Goal: Information Seeking & Learning: Learn about a topic

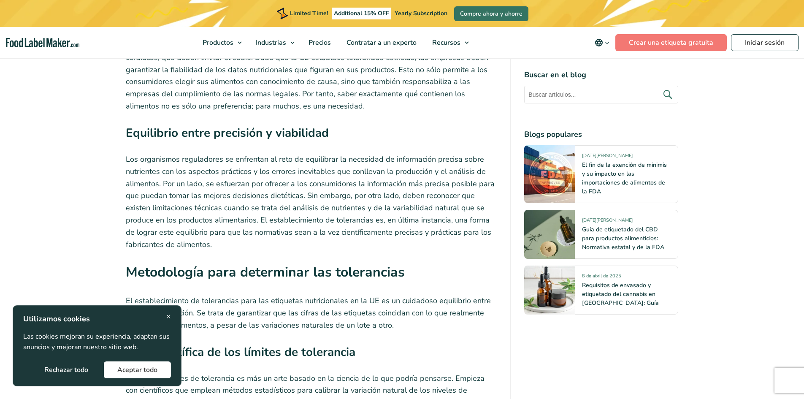
scroll to position [1604, 0]
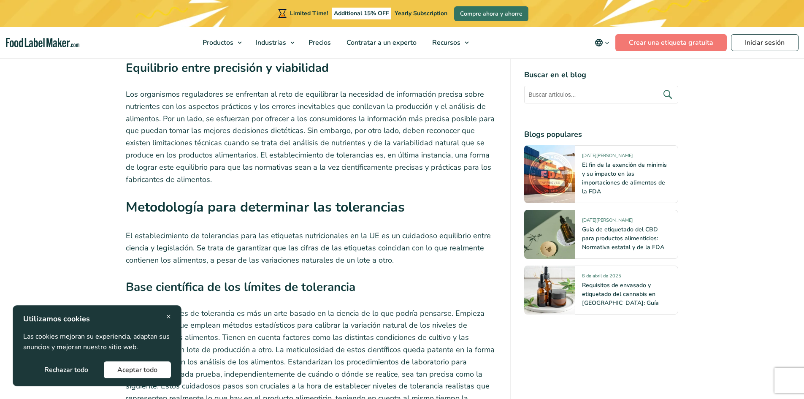
click at [168, 316] on span "×" at bounding box center [168, 316] width 5 height 11
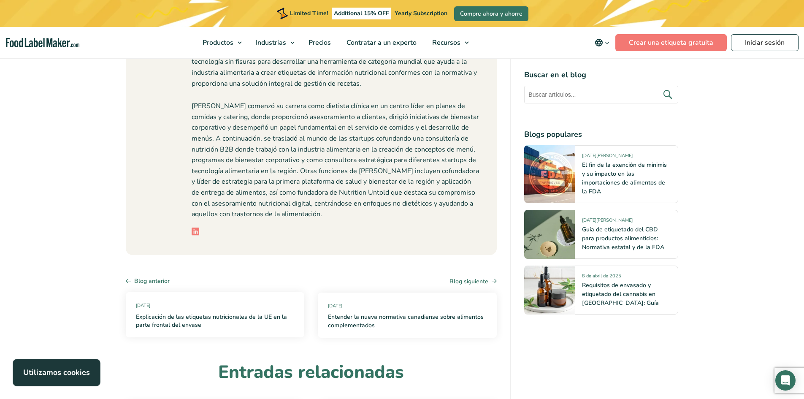
scroll to position [3082, 0]
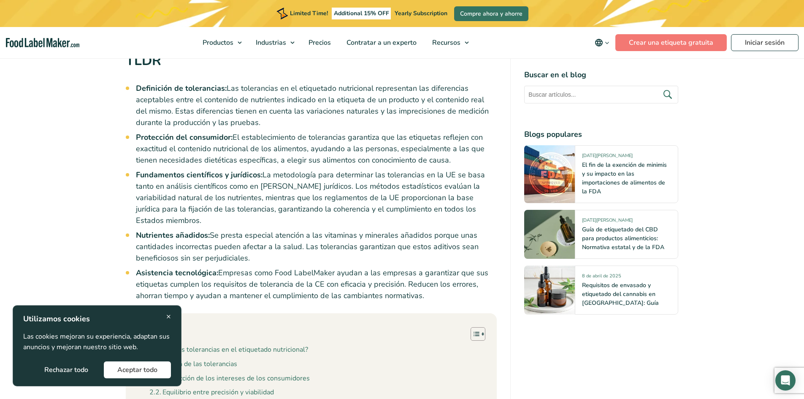
scroll to position [464, 0]
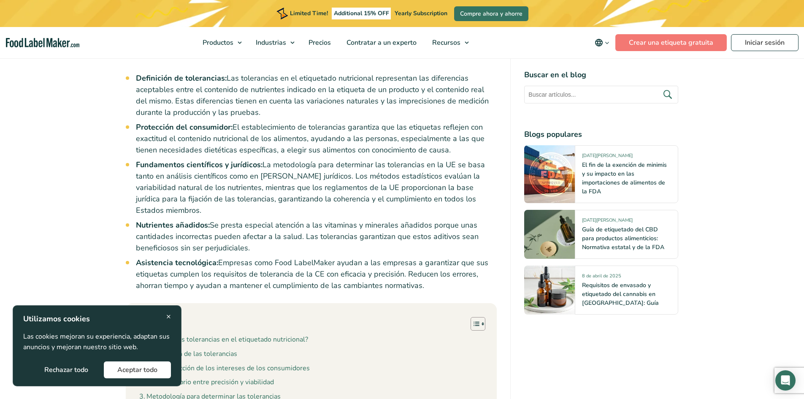
click at [168, 314] on span "×" at bounding box center [168, 316] width 5 height 11
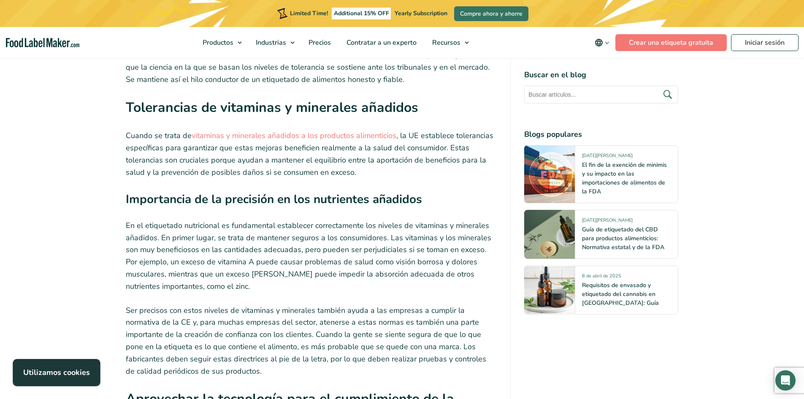
scroll to position [1900, 0]
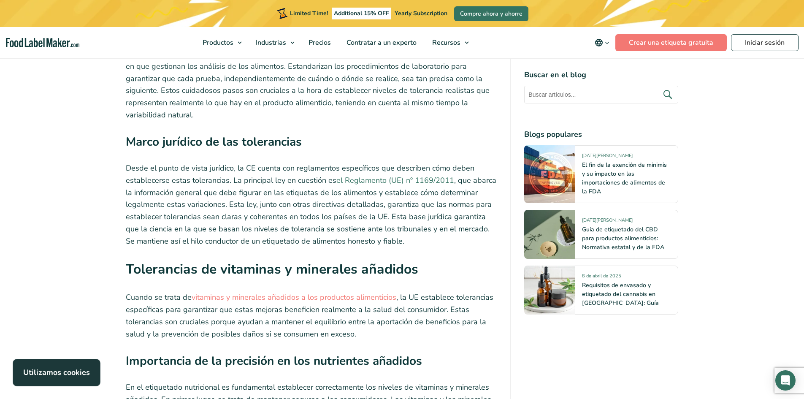
click at [389, 175] on link "el Reglamento (UE) nº 1169/2011" at bounding box center [395, 180] width 118 height 10
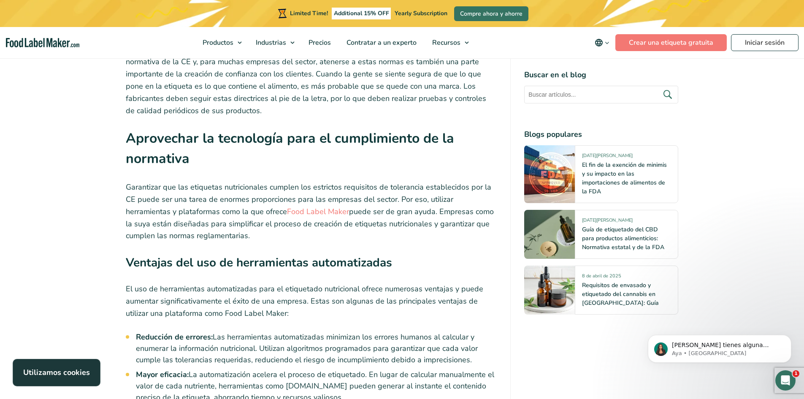
scroll to position [0, 0]
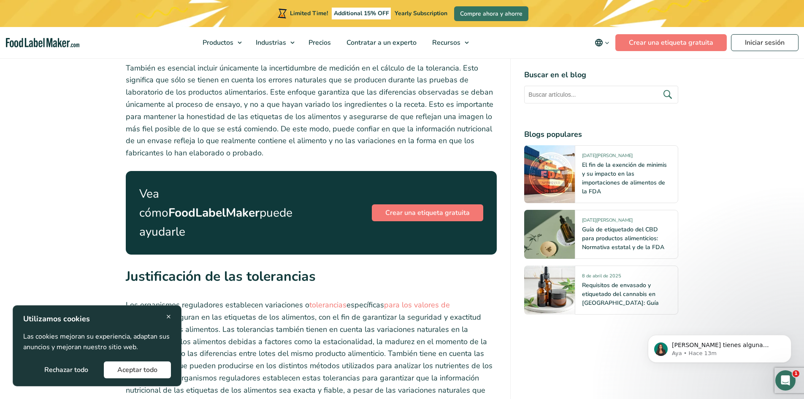
scroll to position [1098, 0]
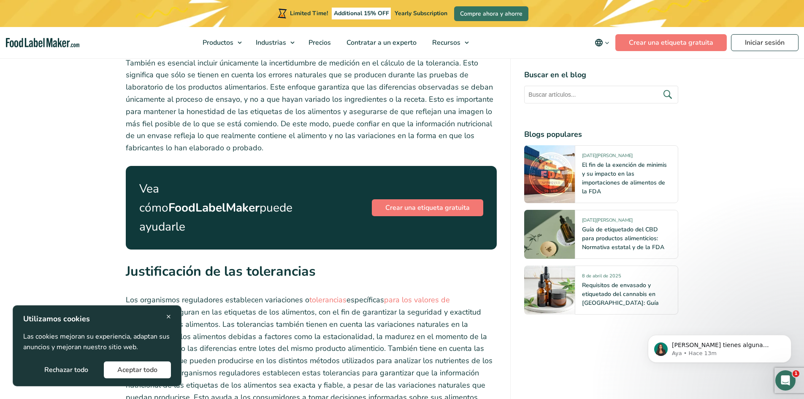
click at [171, 317] on div "× Utilizamos cookies Las cookies mejoran su experiencia, adaptan sus anuncios y…" at bounding box center [97, 345] width 169 height 81
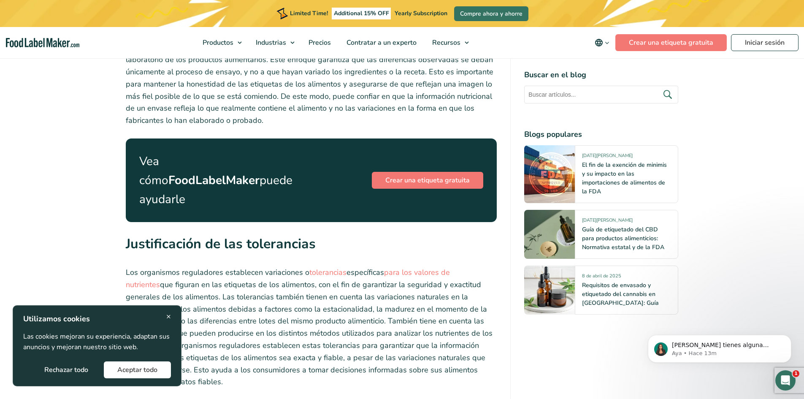
scroll to position [1140, 0]
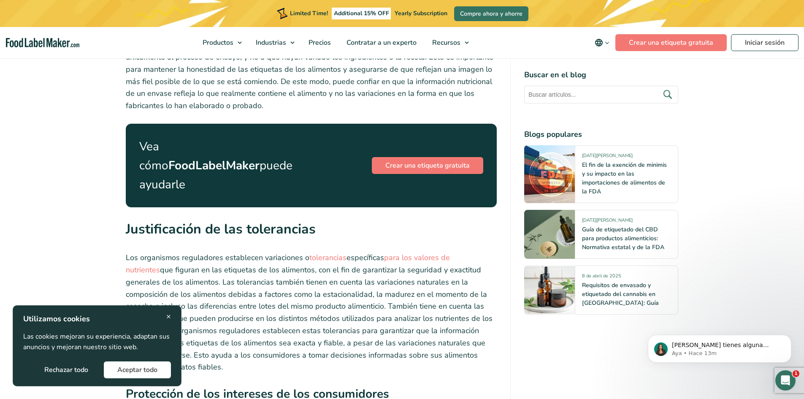
click at [171, 312] on div "× Utilizamos cookies Las cookies mejoran su experiencia, adaptan sus anuncios y…" at bounding box center [97, 345] width 169 height 81
click at [165, 315] on div "× Utilizamos cookies Las cookies mejoran su experiencia, adaptan sus anuncios y…" at bounding box center [97, 345] width 148 height 65
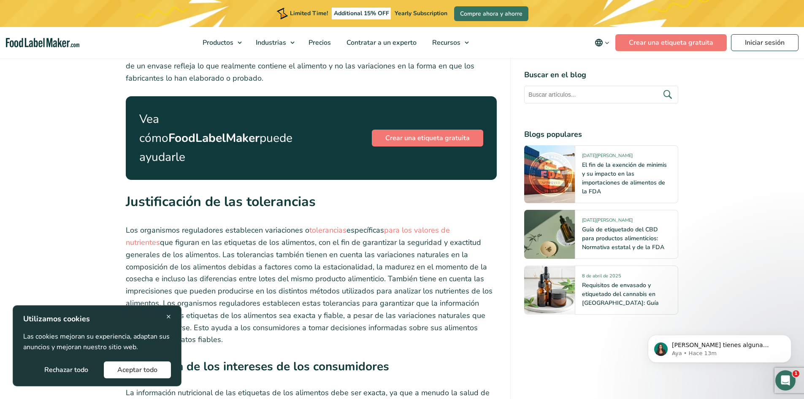
scroll to position [1182, 0]
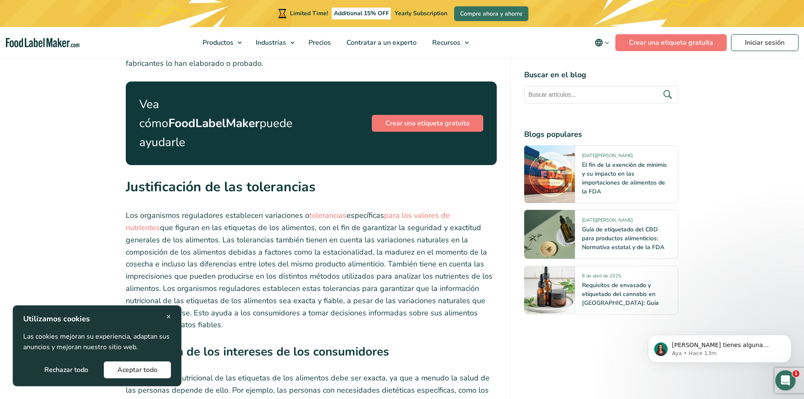
click at [168, 317] on span "×" at bounding box center [168, 316] width 5 height 11
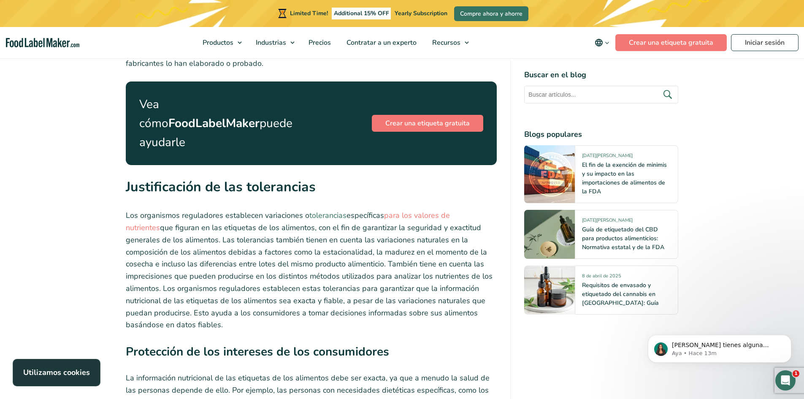
click at [318, 210] on link "tolerancias" at bounding box center [327, 215] width 37 height 10
